Goal: Find specific page/section: Find specific page/section

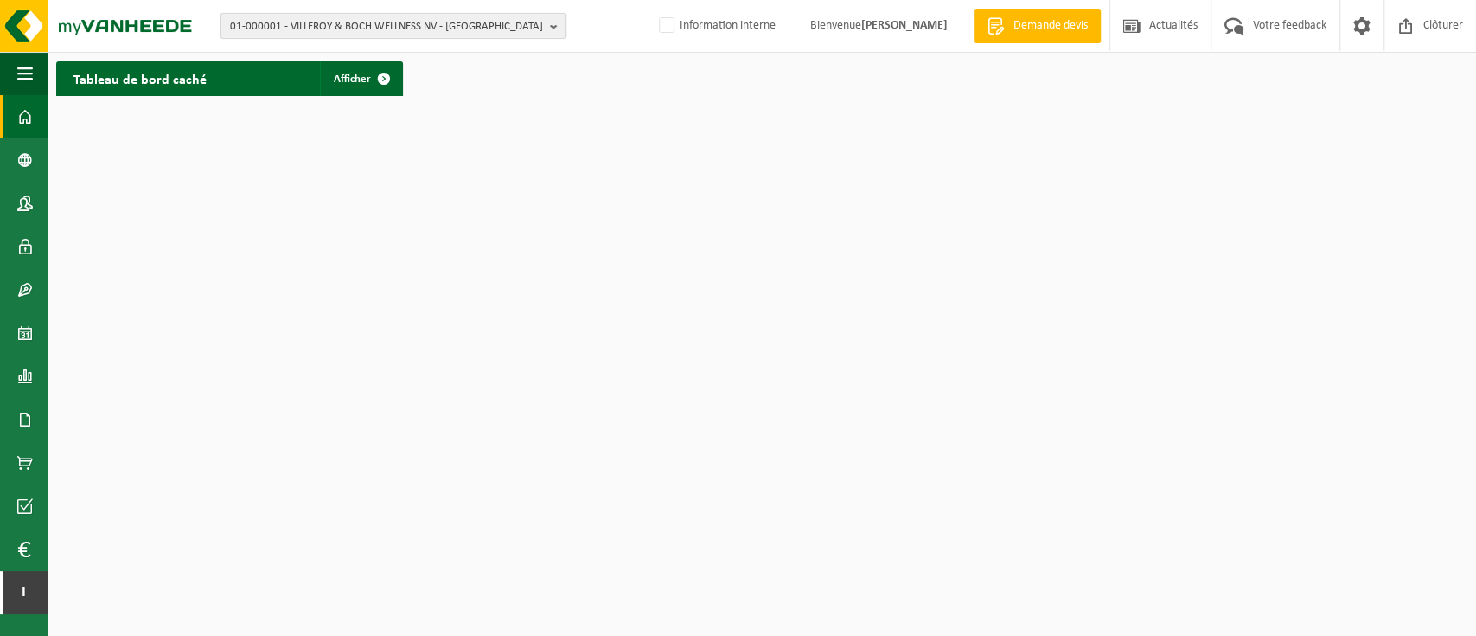
click at [404, 22] on span "01-000001 - VILLEROY & BOCH WELLNESS NV - ROESELARE" at bounding box center [386, 27] width 313 height 26
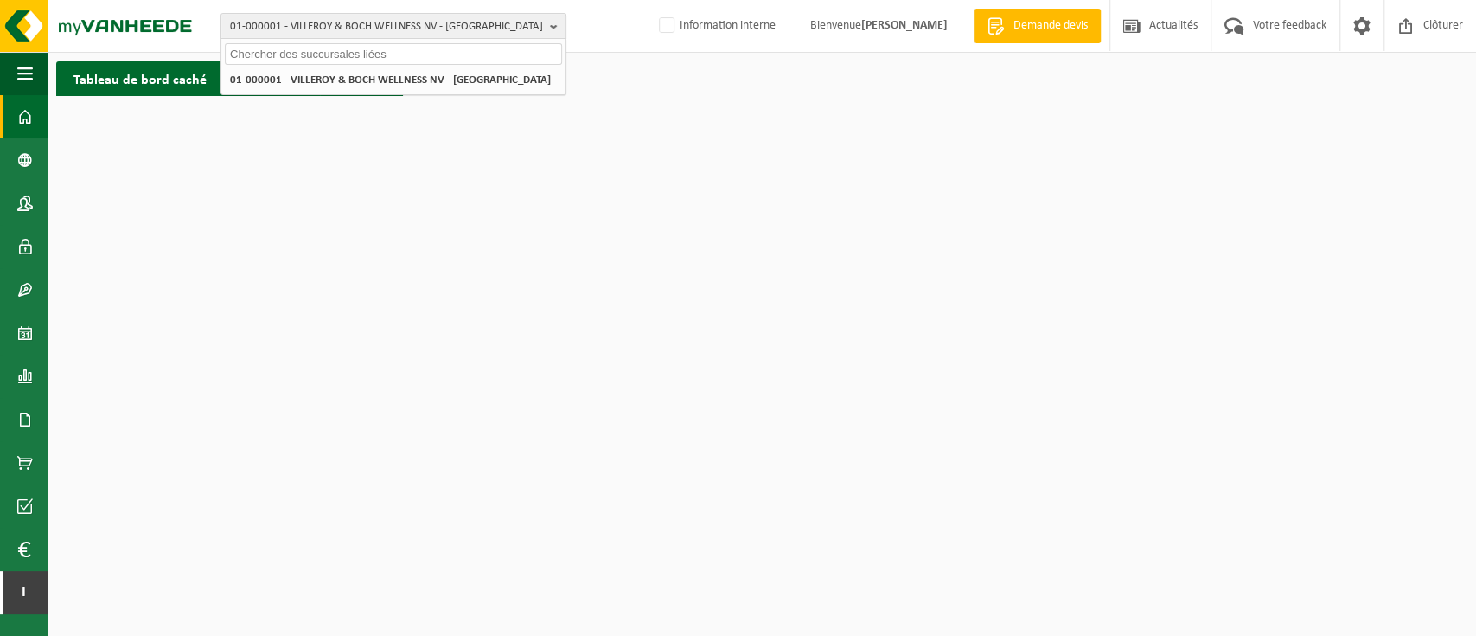
click at [360, 51] on input "text" at bounding box center [393, 54] width 337 height 22
paste input "10-750113"
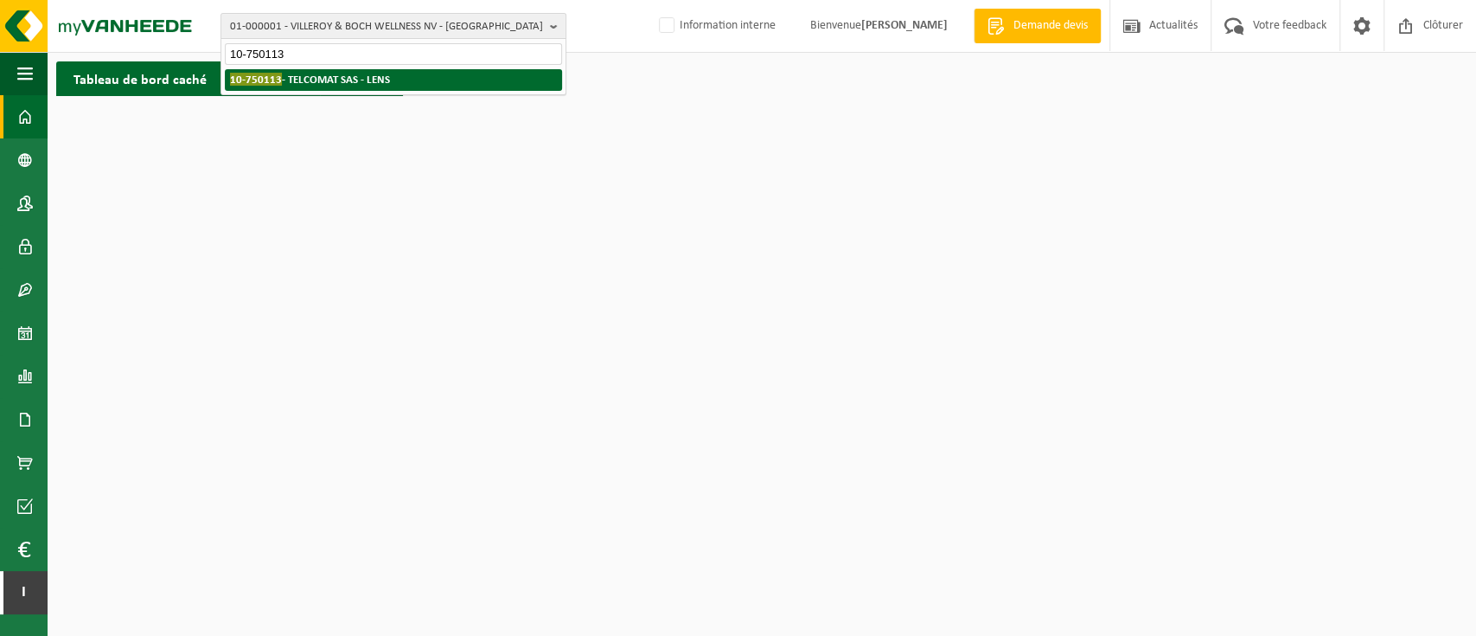
type input "10-750113"
click at [343, 80] on strong "10-750113 - TELCOMAT SAS - LENS" at bounding box center [310, 79] width 160 height 13
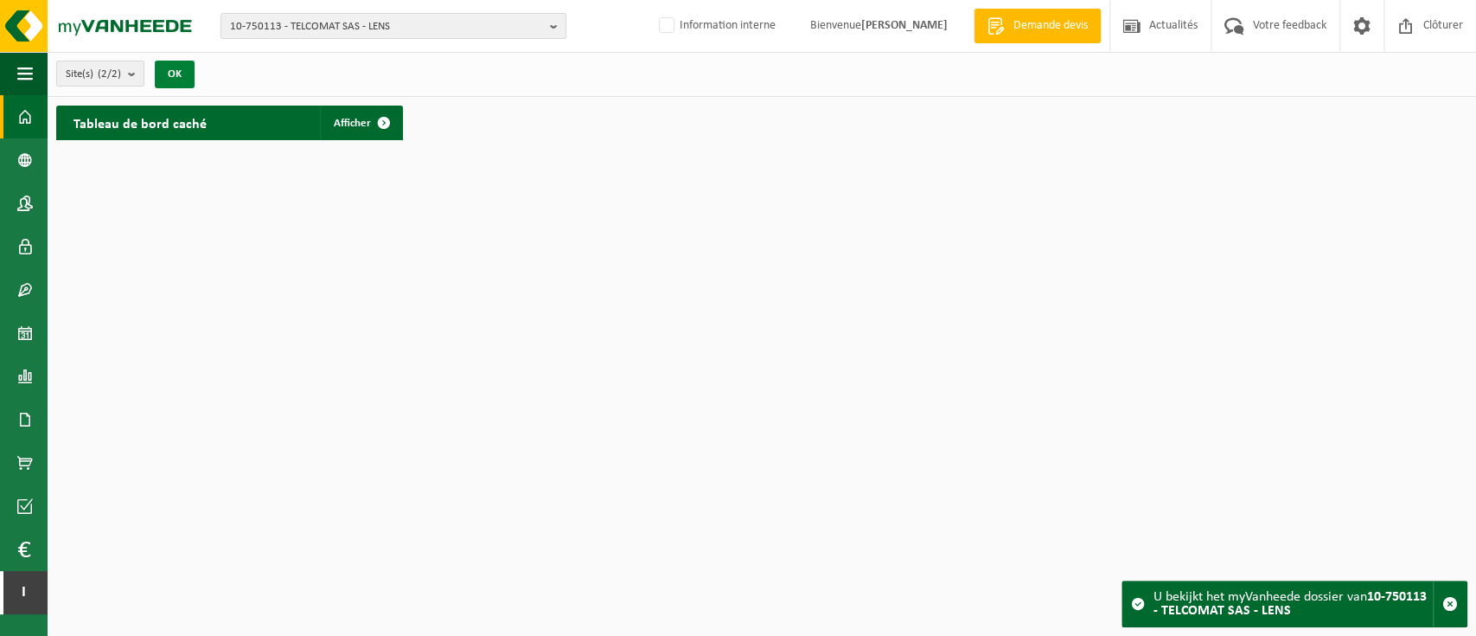
click at [172, 64] on button "OK" at bounding box center [175, 75] width 40 height 28
click at [343, 125] on span "Afficher" at bounding box center [352, 123] width 37 height 11
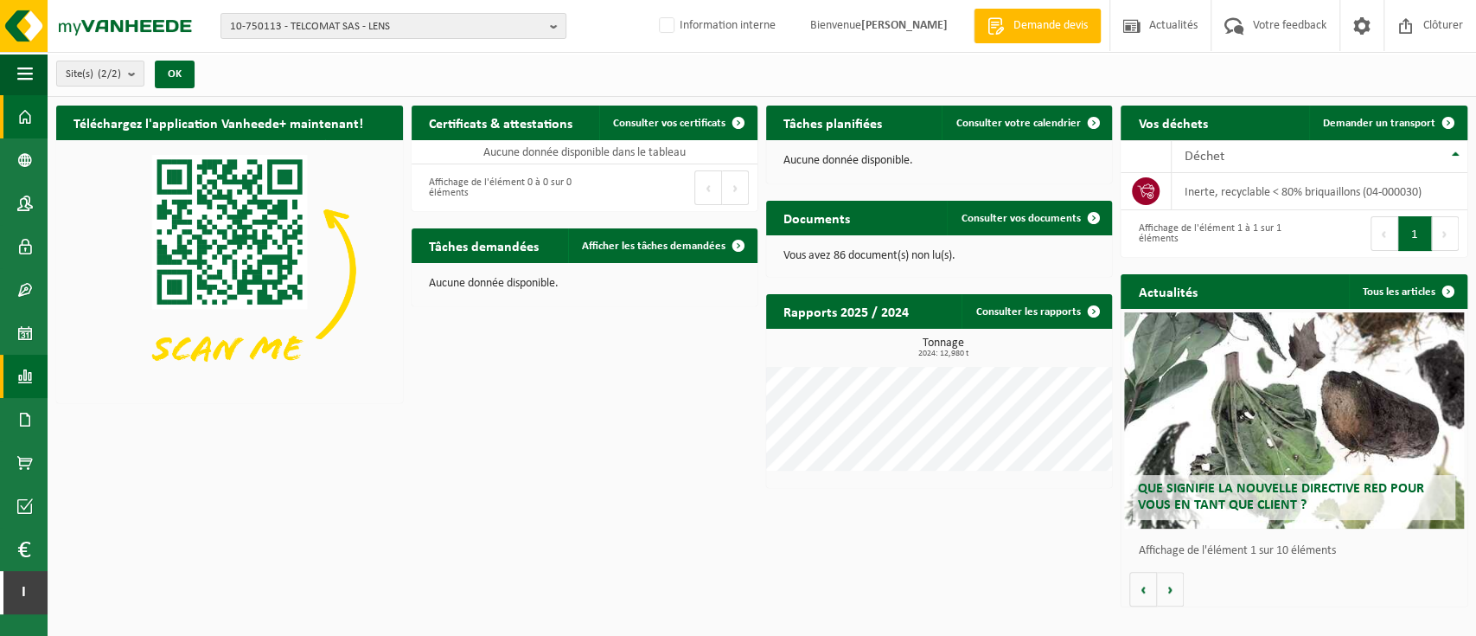
click at [24, 370] on span at bounding box center [25, 376] width 16 height 43
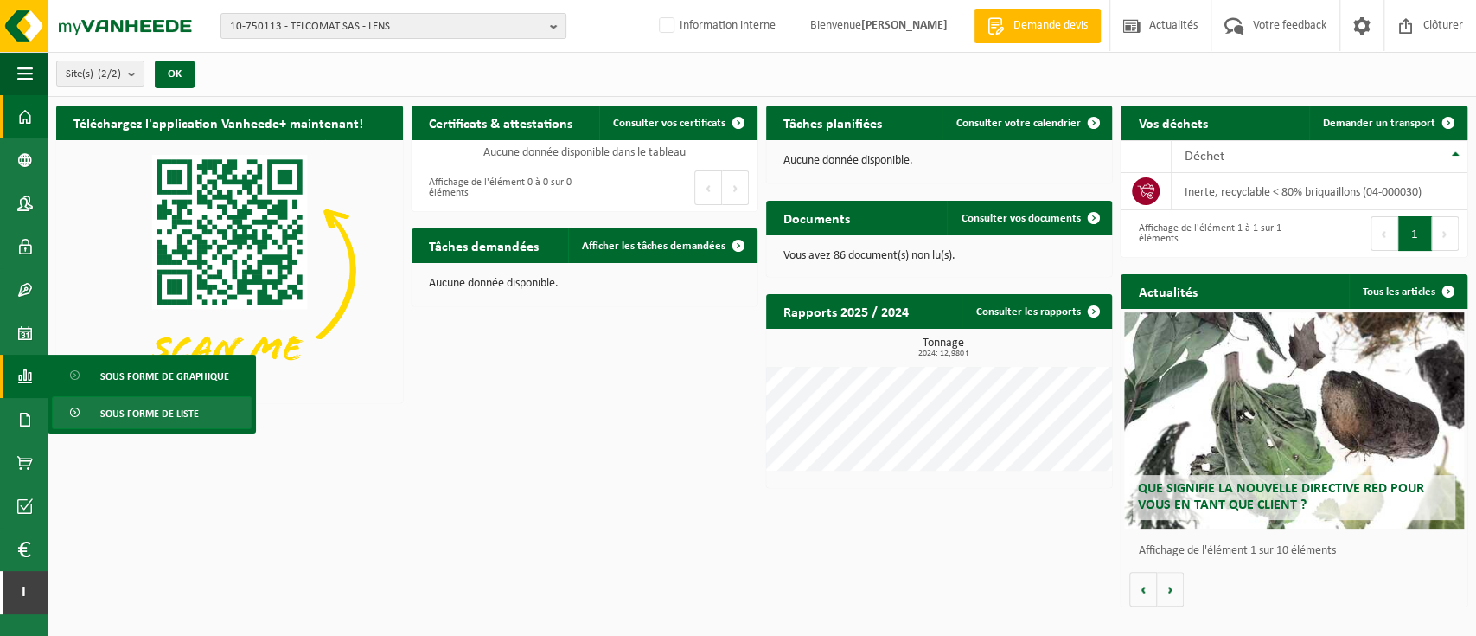
click at [163, 406] on span "Sous forme de liste" at bounding box center [149, 413] width 99 height 33
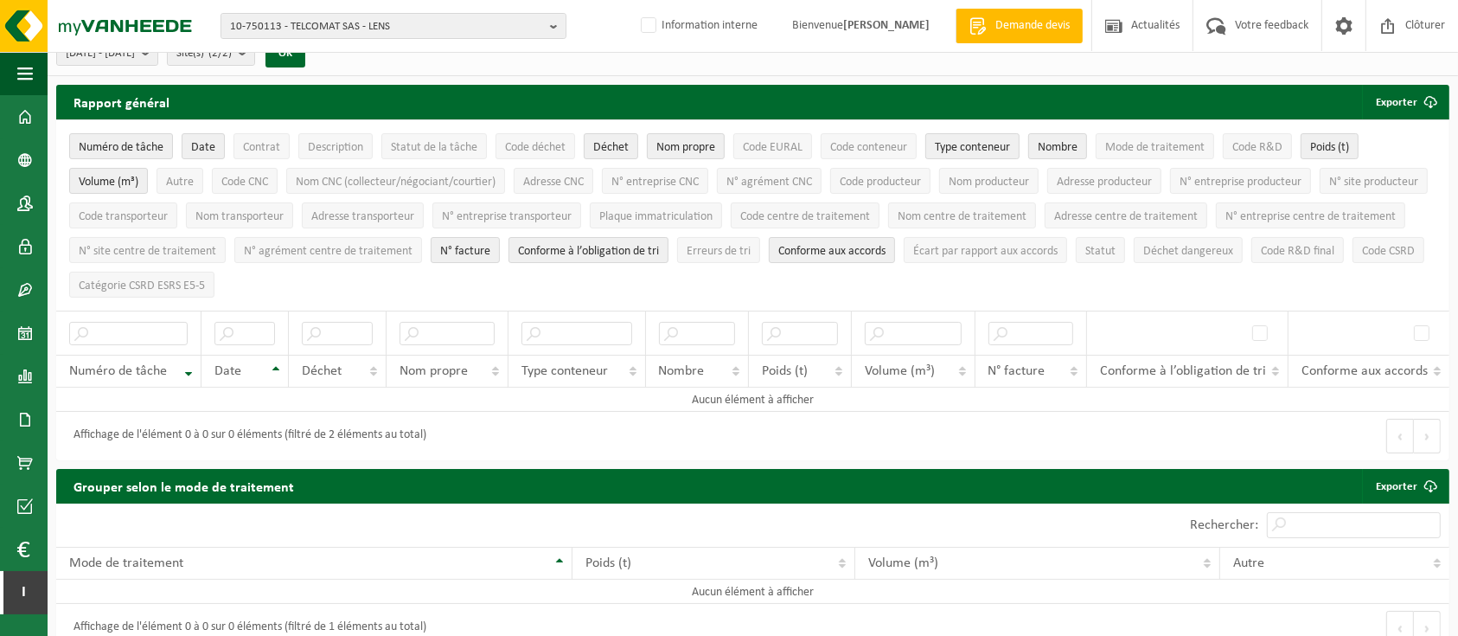
scroll to position [20, 0]
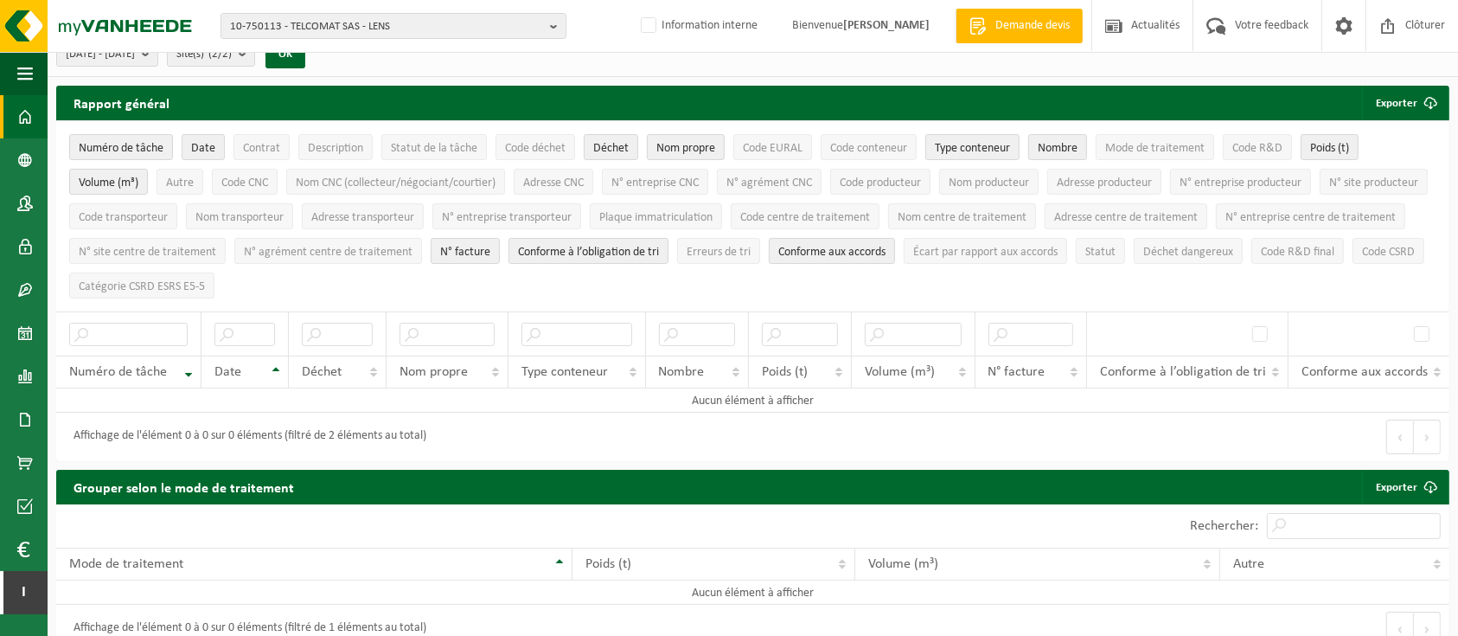
click at [25, 114] on span at bounding box center [25, 116] width 16 height 43
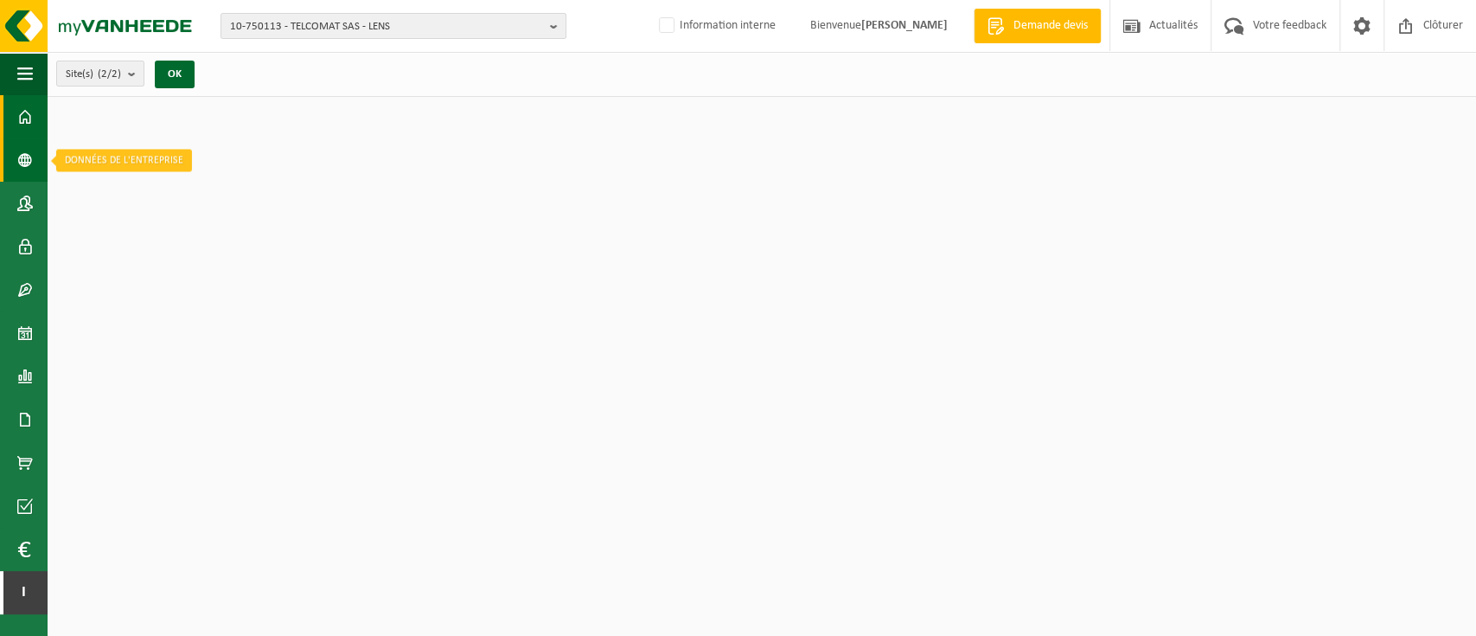
click at [21, 156] on span at bounding box center [25, 159] width 16 height 43
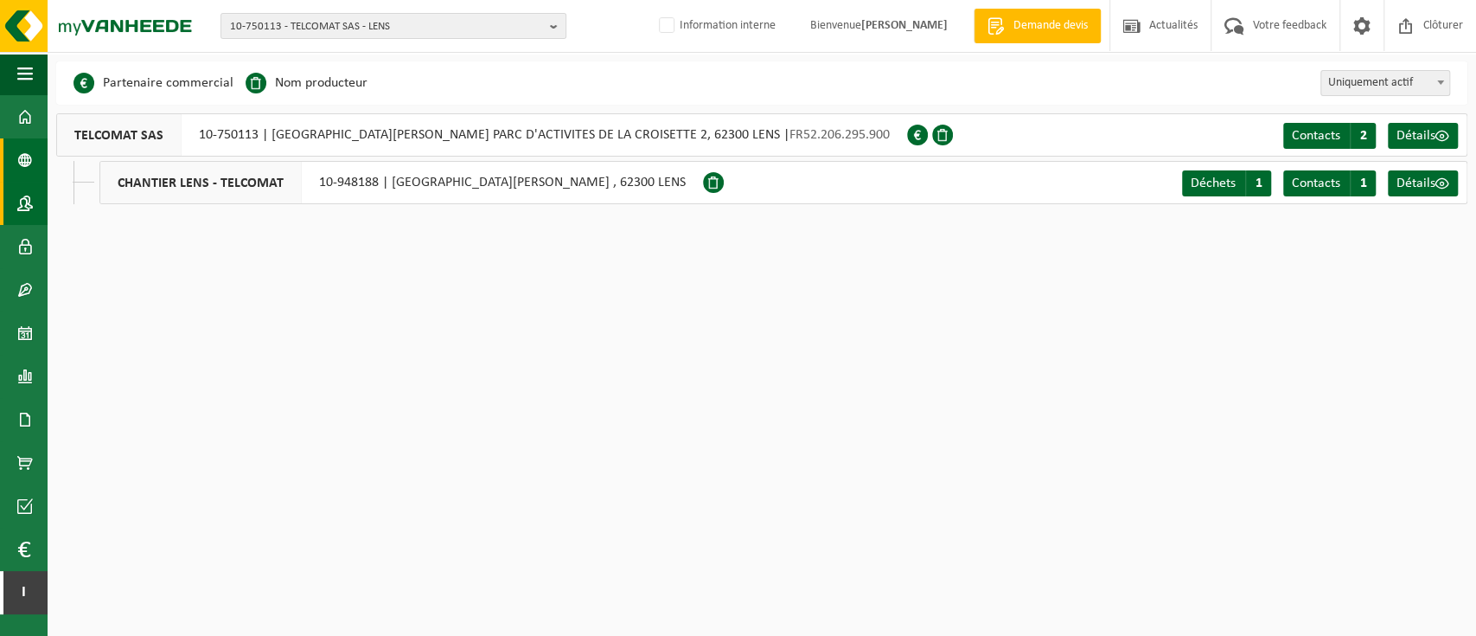
click at [28, 193] on span at bounding box center [25, 203] width 16 height 43
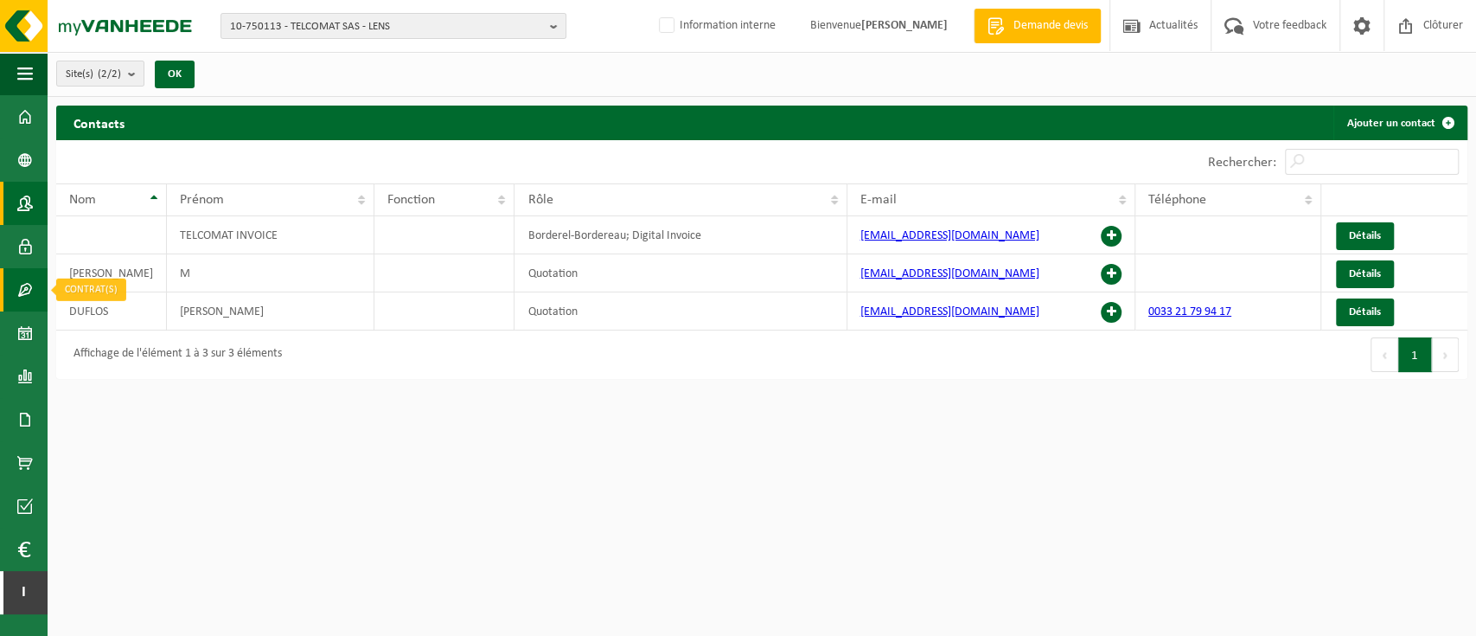
click at [23, 294] on span at bounding box center [25, 289] width 16 height 43
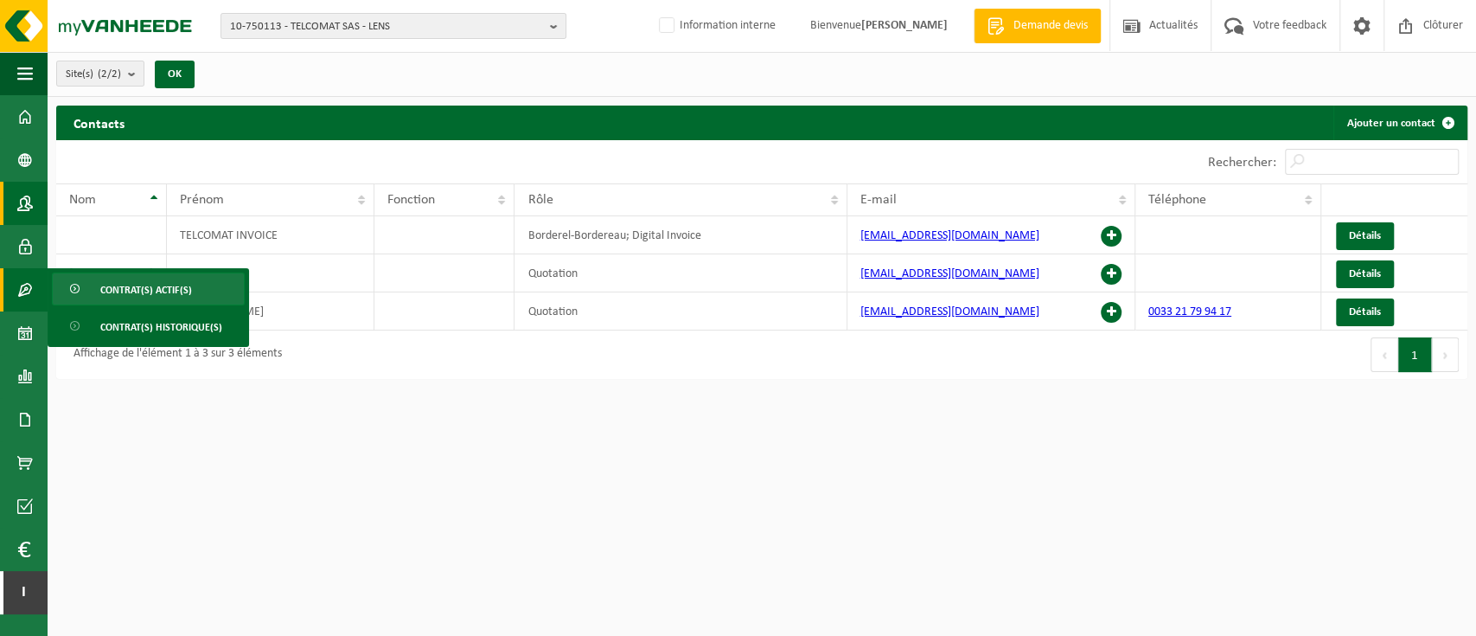
click at [125, 288] on span "Contrat(s) actif(s)" at bounding box center [146, 289] width 92 height 33
